Goal: Information Seeking & Learning: Learn about a topic

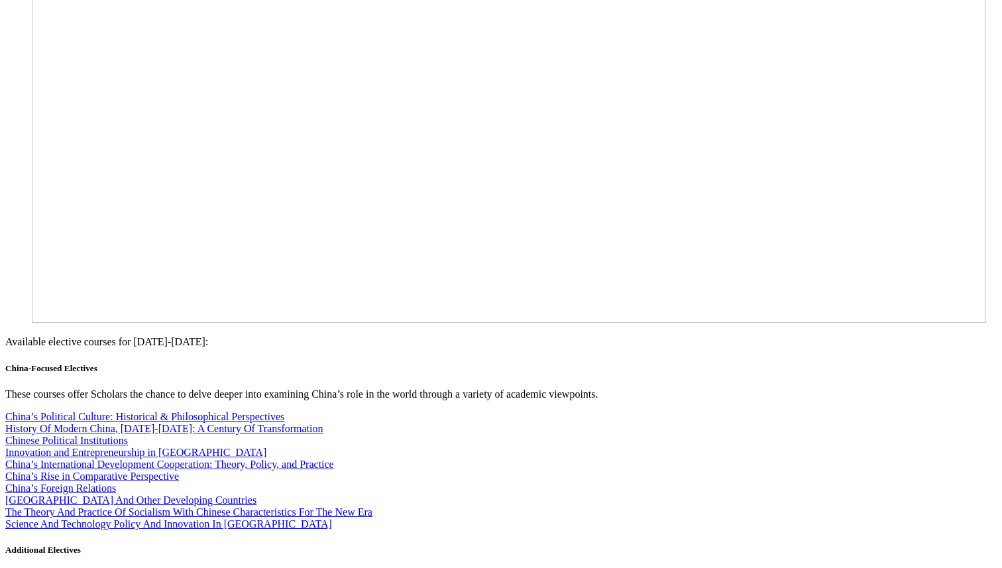
scroll to position [7176, 0]
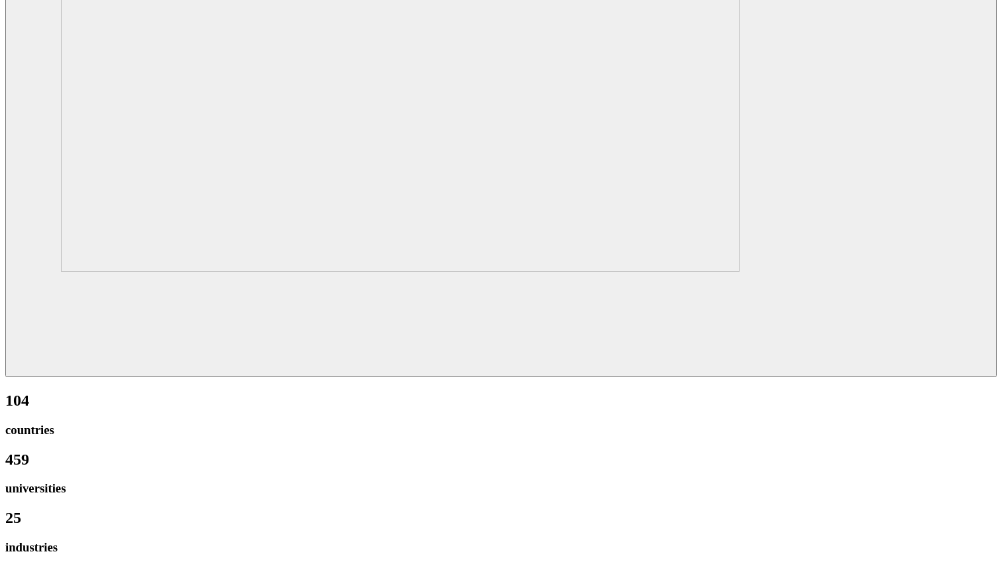
scroll to position [2083, 0]
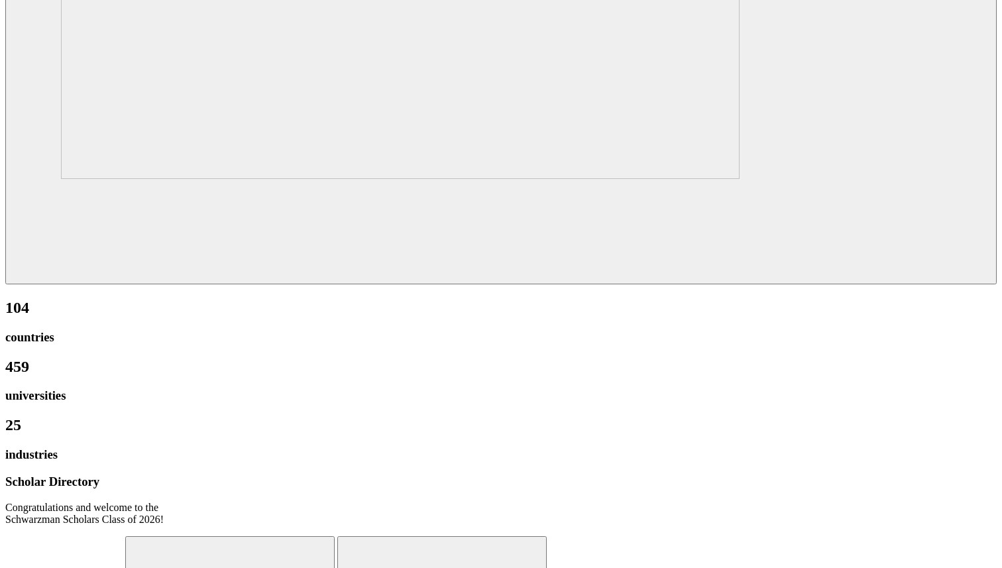
scroll to position [2177, 0]
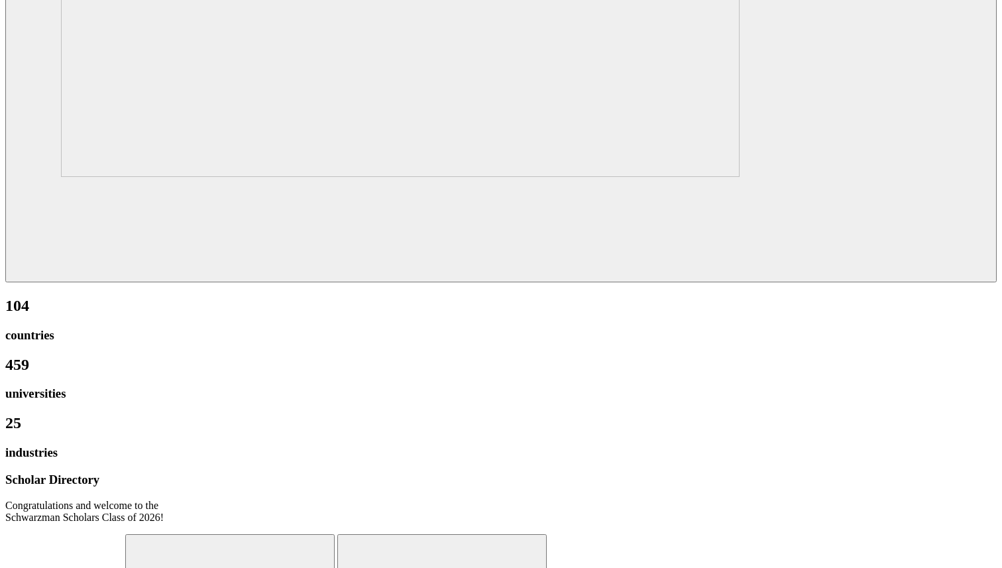
drag, startPoint x: 160, startPoint y: 192, endPoint x: 230, endPoint y: 288, distance: 118.6
drag, startPoint x: 227, startPoint y: 317, endPoint x: 227, endPoint y: 211, distance: 106.7
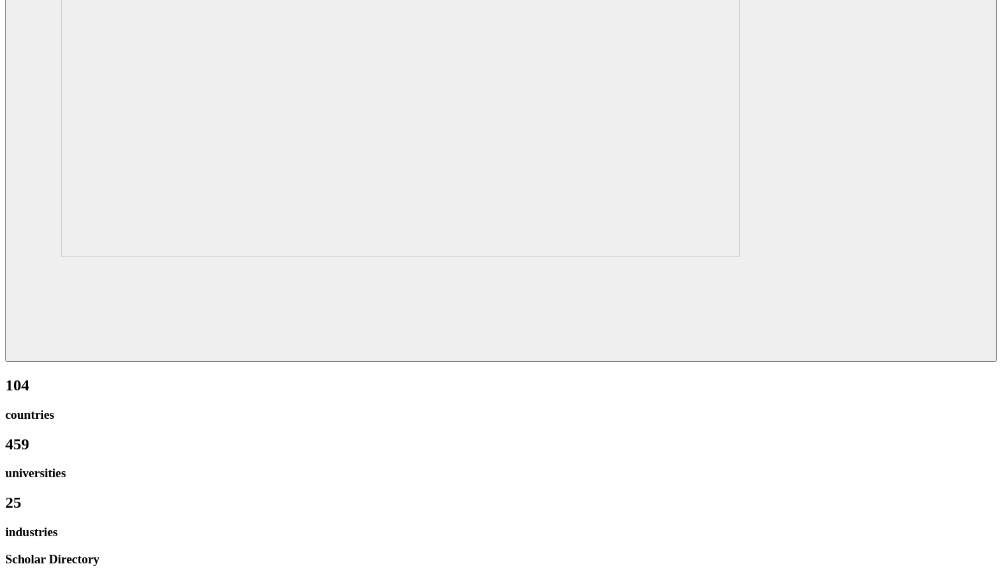
scroll to position [2093, 0]
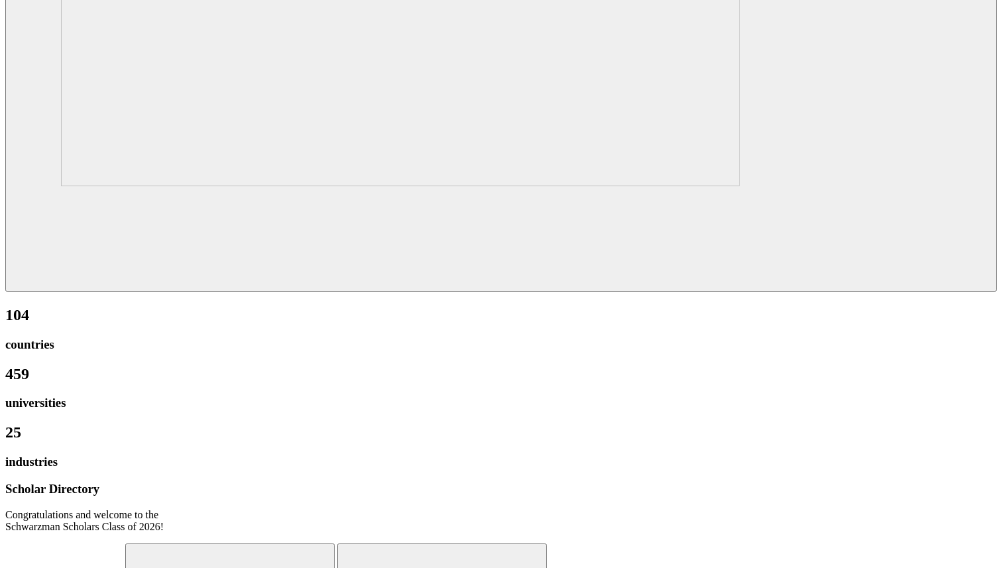
scroll to position [2207, 0]
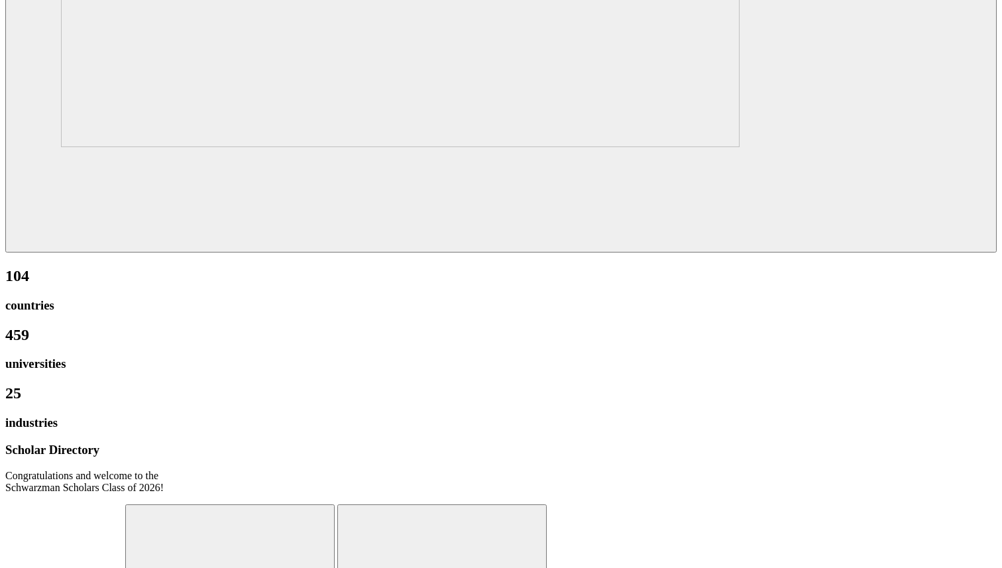
drag, startPoint x: 740, startPoint y: 230, endPoint x: 537, endPoint y: 233, distance: 202.1
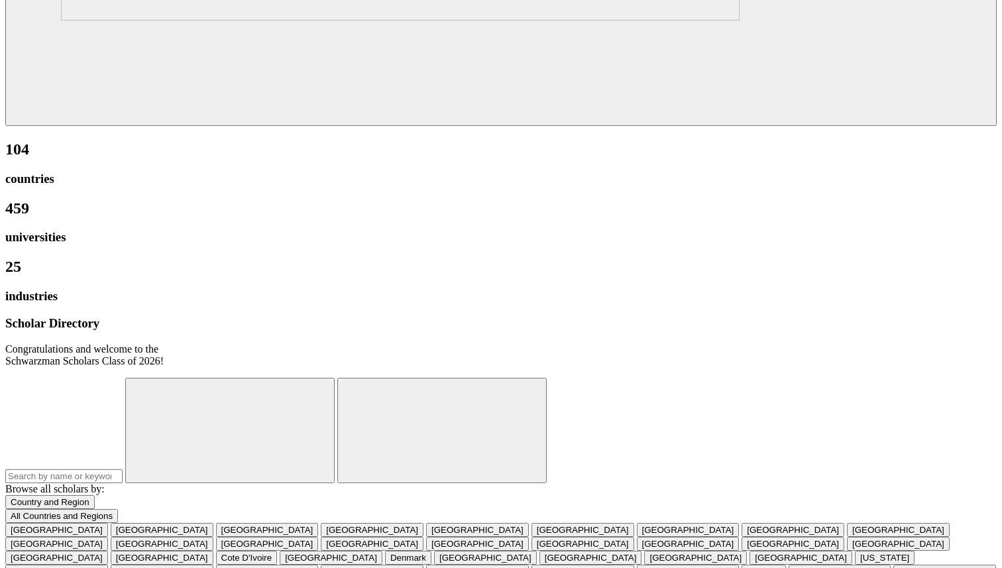
scroll to position [2253, 0]
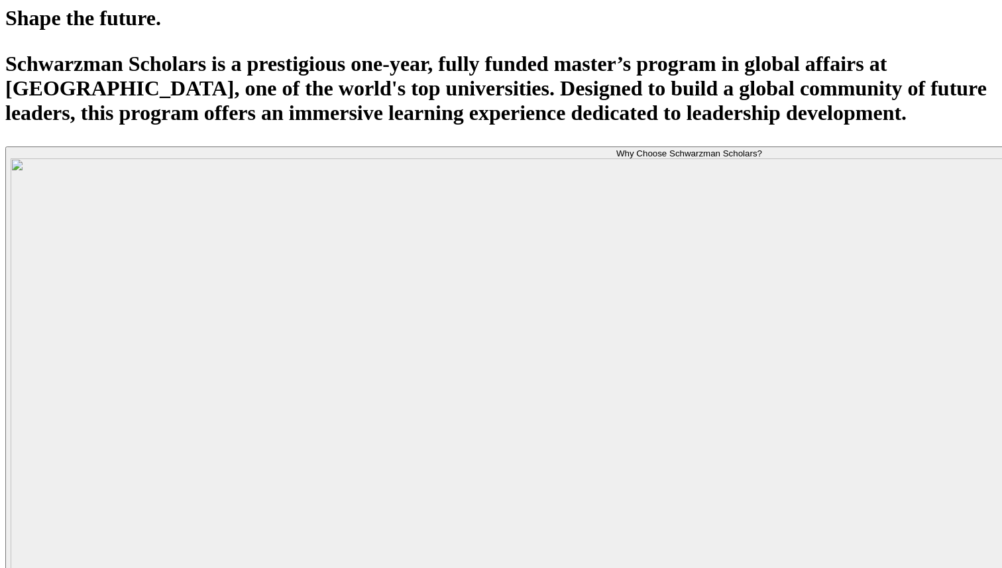
scroll to position [1720, 0]
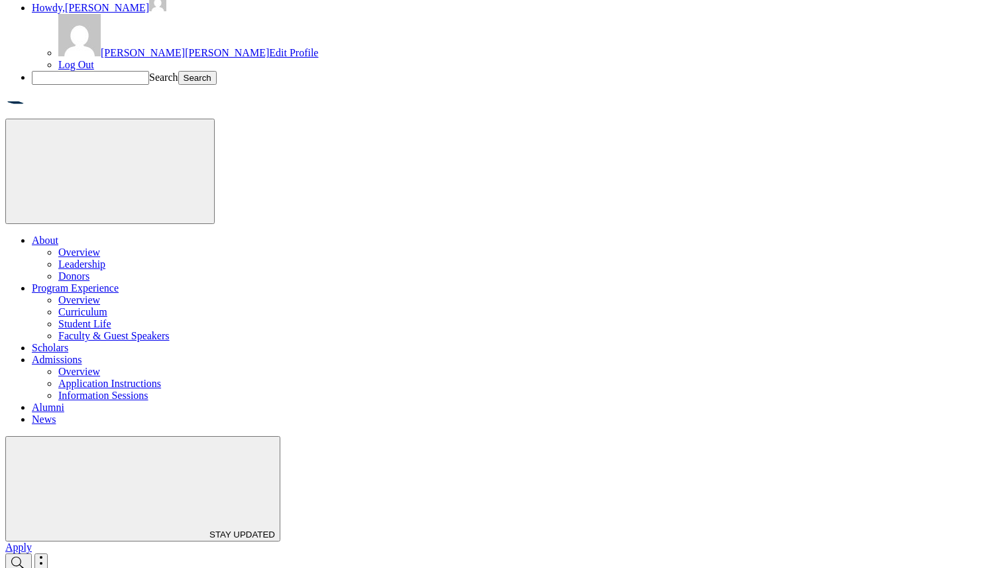
scroll to position [633, 0]
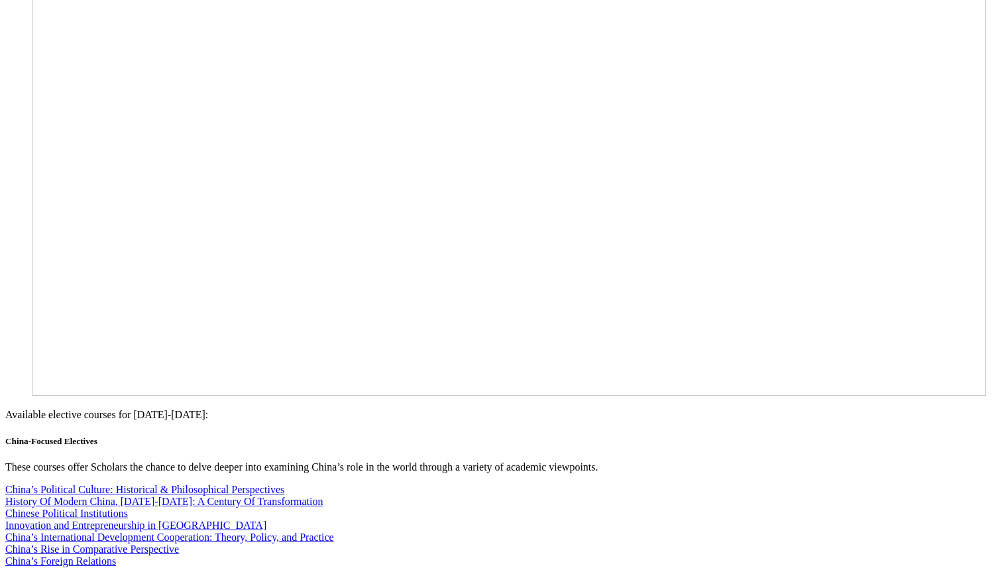
scroll to position [7202, 0]
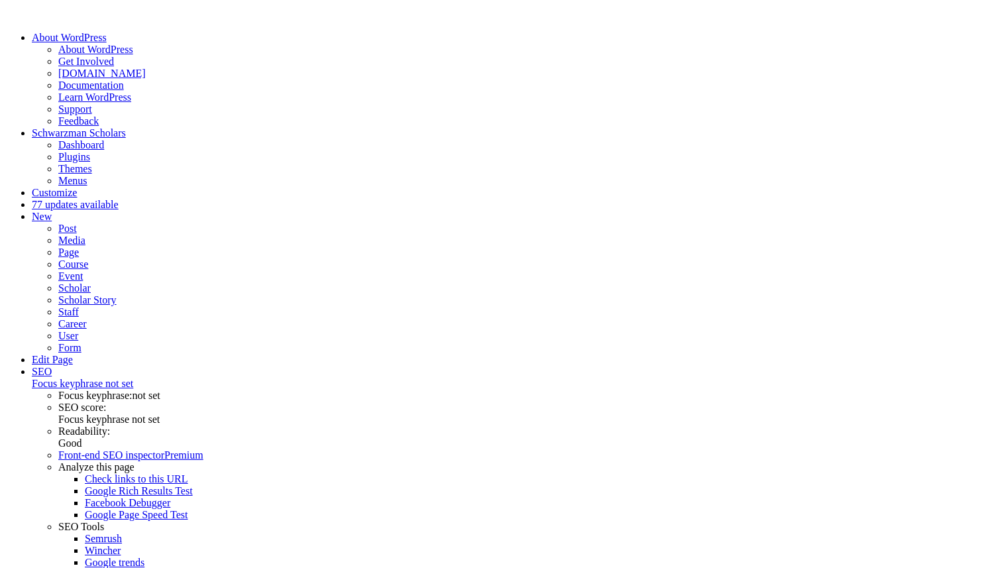
scroll to position [2253, 0]
